Goal: Complete application form: Complete application form

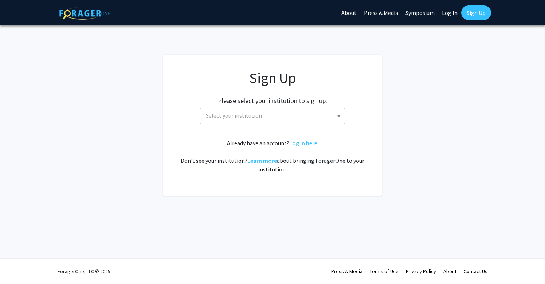
click at [273, 113] on span "Select your institution" at bounding box center [274, 115] width 142 height 15
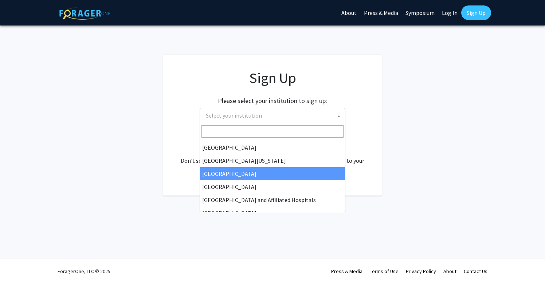
scroll to position [62, 0]
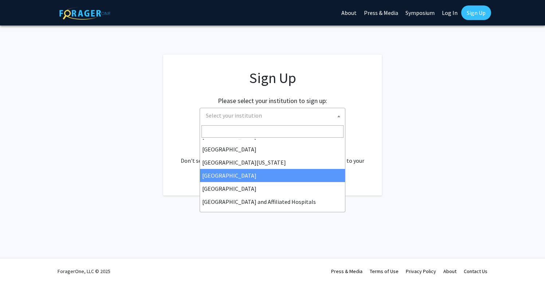
type input "h"
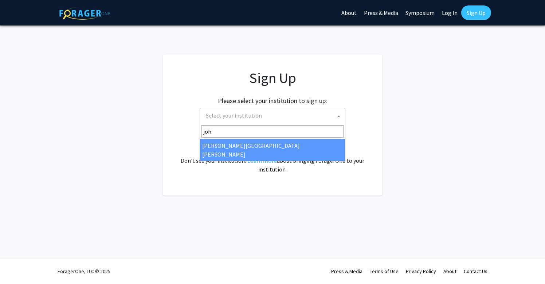
type input "john"
select select "1"
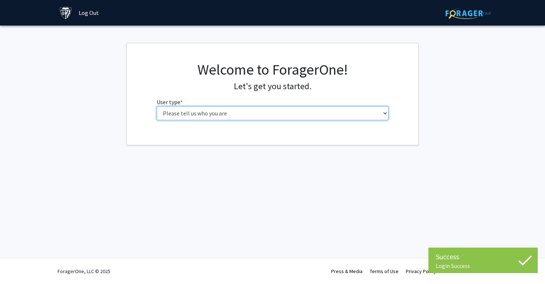
select select "2: masters"
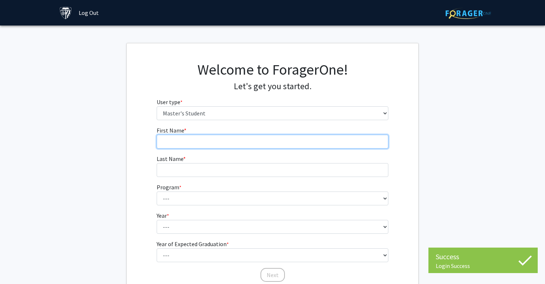
click at [281, 141] on input "First Name * required" at bounding box center [273, 142] width 232 height 14
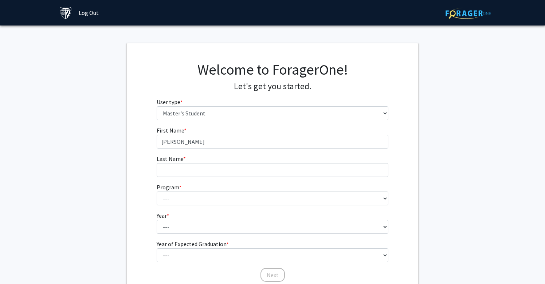
type input "[PERSON_NAME]"
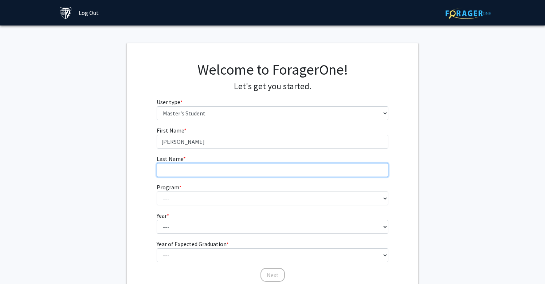
click at [243, 172] on input "Last Name * required" at bounding box center [273, 170] width 232 height 14
type input "Gallardo"
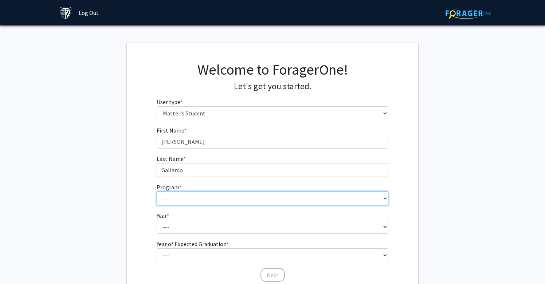
select select "39: 28"
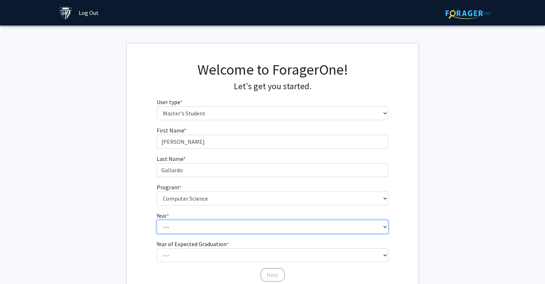
select select "1: first_year"
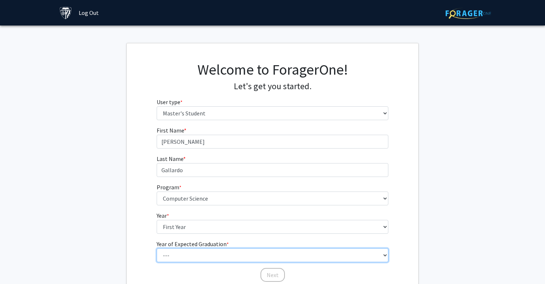
select select "6: 2030"
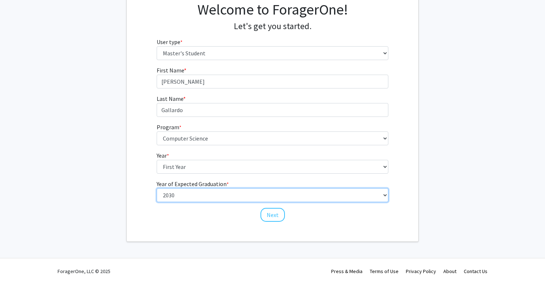
scroll to position [60, 0]
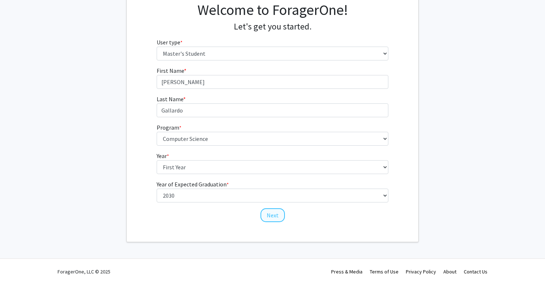
click at [268, 215] on button "Next" at bounding box center [273, 215] width 24 height 14
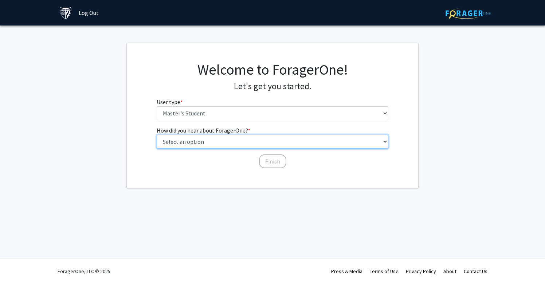
select select "3: university_website"
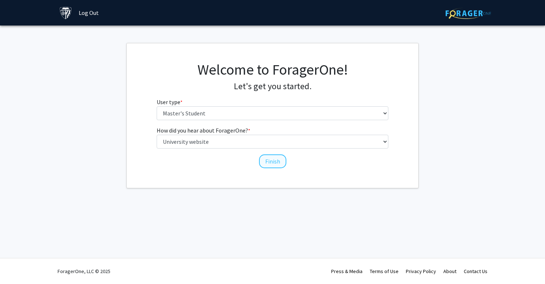
click at [268, 164] on button "Finish" at bounding box center [272, 161] width 27 height 14
